Goal: Task Accomplishment & Management: Use online tool/utility

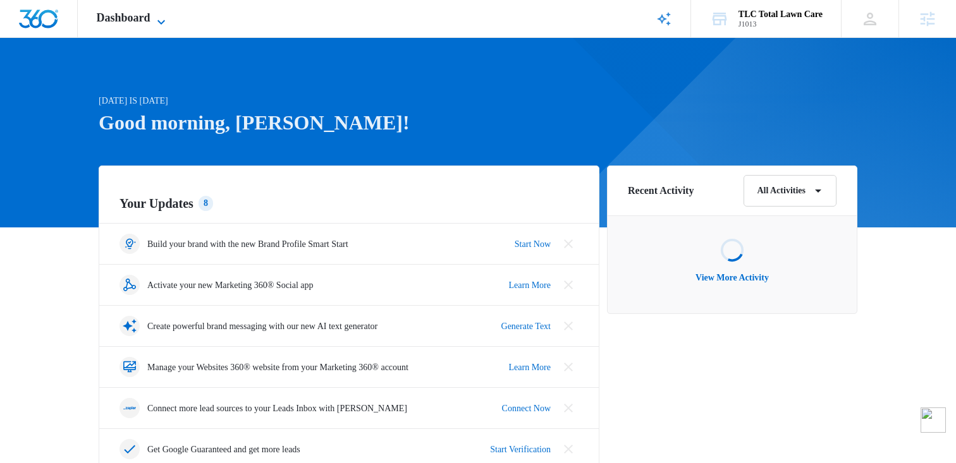
click at [161, 23] on icon at bounding box center [161, 22] width 15 height 15
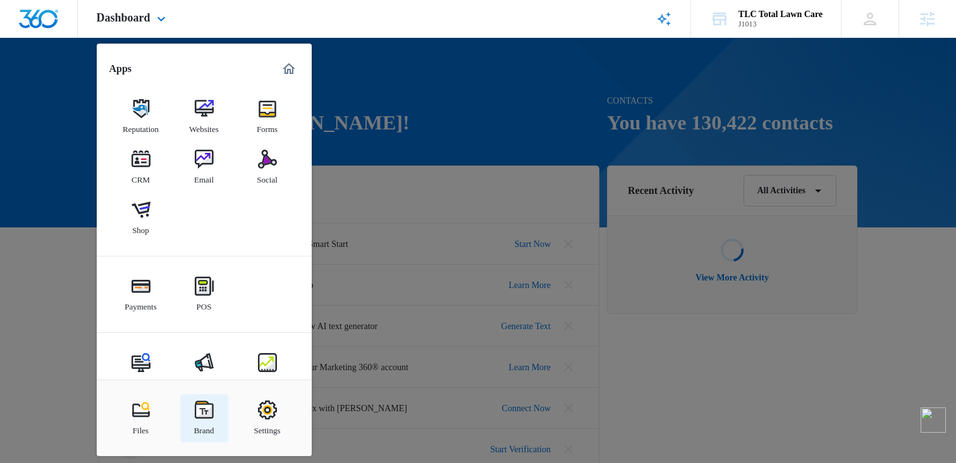
click at [200, 421] on div "Brand" at bounding box center [204, 428] width 20 height 16
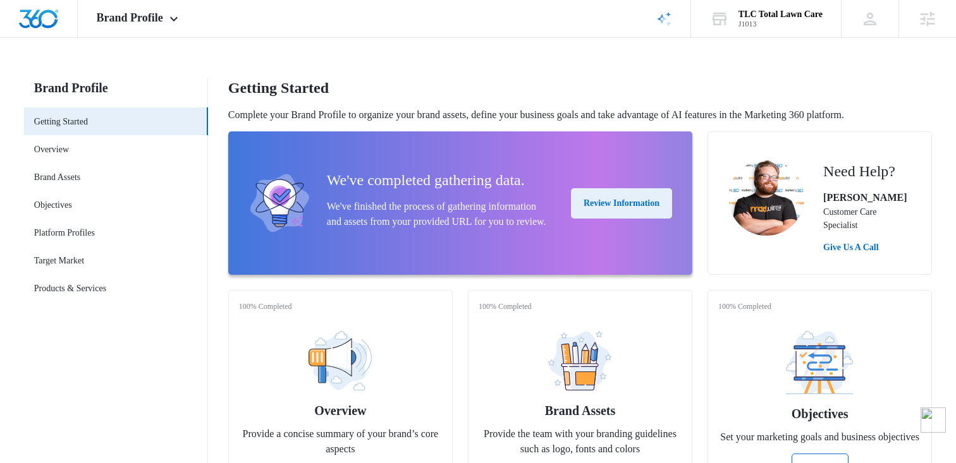
click at [614, 211] on button "Review Information" at bounding box center [621, 203] width 101 height 30
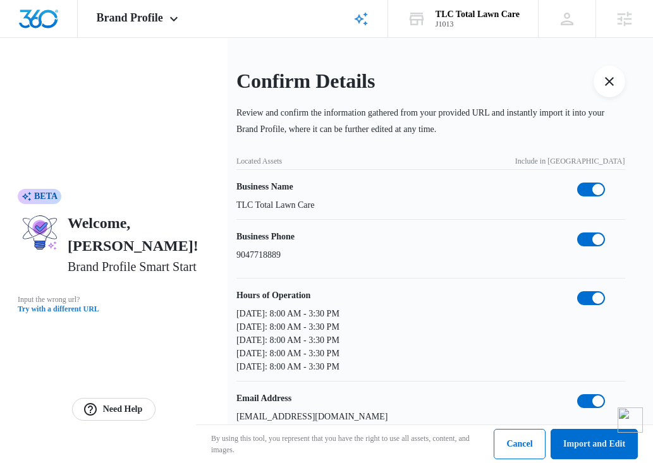
click at [65, 305] on button "Try with a different URL" at bounding box center [114, 309] width 192 height 8
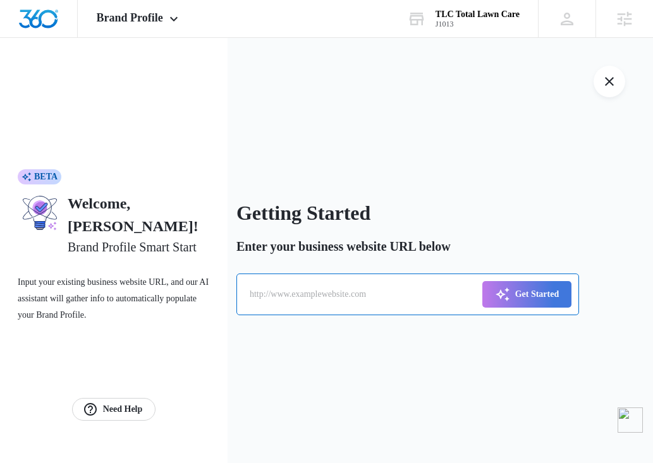
click at [322, 300] on input "text" at bounding box center [407, 295] width 343 height 42
type input "[URL][DOMAIN_NAME]"
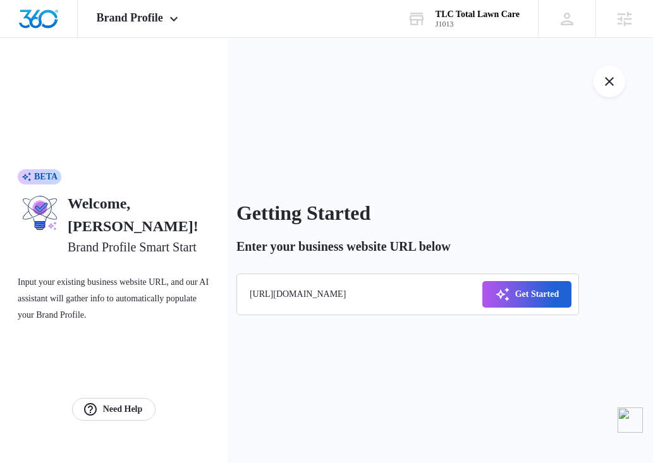
click at [496, 299] on icon "submit" at bounding box center [502, 294] width 15 height 15
